Goal: Check status

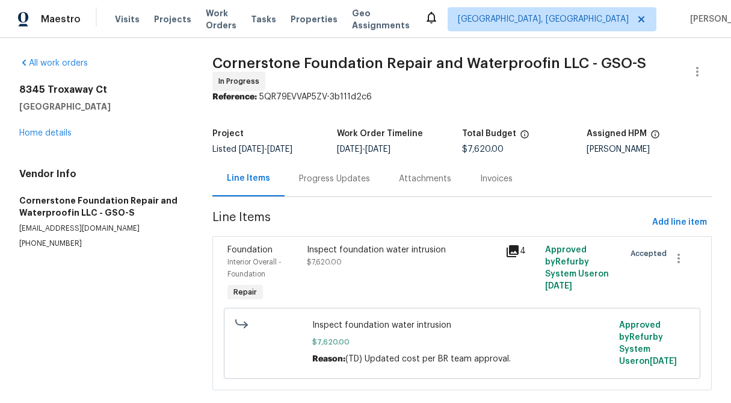
click at [344, 181] on div "Progress Updates" at bounding box center [334, 179] width 71 height 12
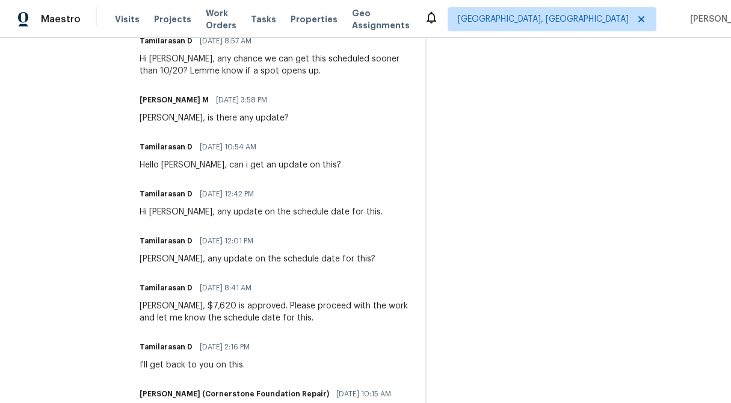
scroll to position [759, 0]
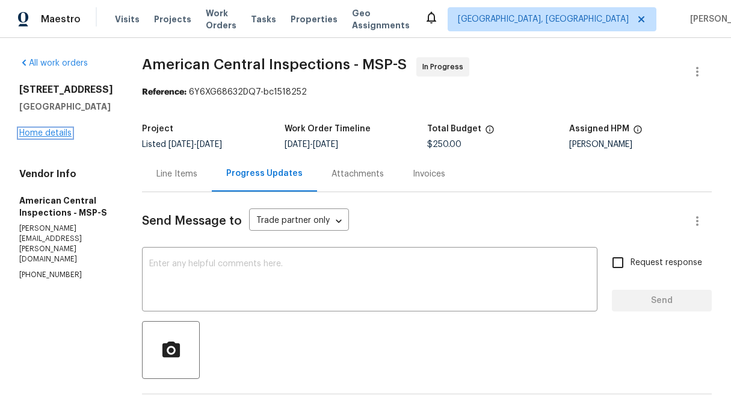
click at [43, 137] on link "Home details" at bounding box center [45, 133] width 52 height 8
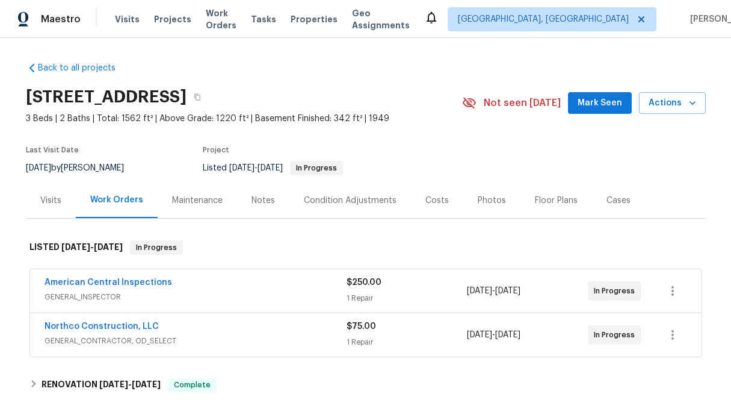
click at [361, 328] on span "$75.00" at bounding box center [361, 326] width 29 height 8
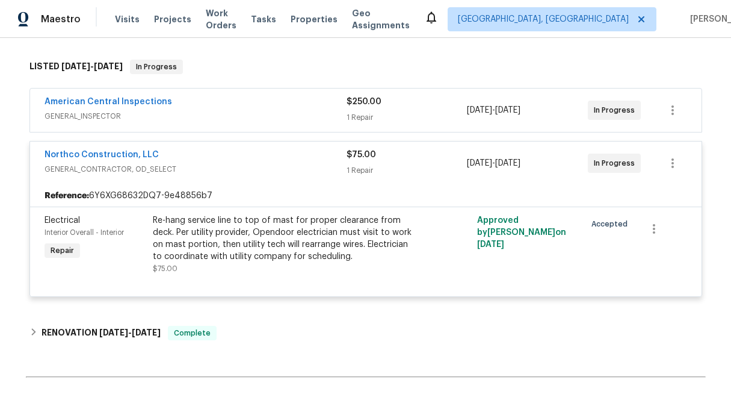
scroll to position [185, 0]
